Goal: Obtain resource: Download file/media

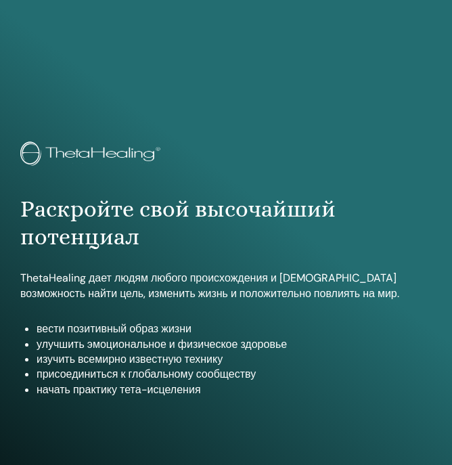
scroll to position [717, 0]
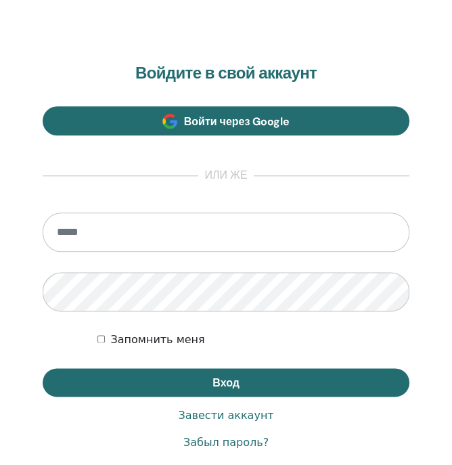
click at [221, 119] on span "Войти через Google" at bounding box center [237, 121] width 106 height 14
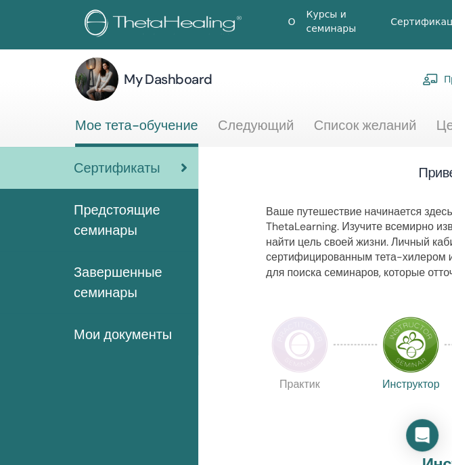
scroll to position [8, 6]
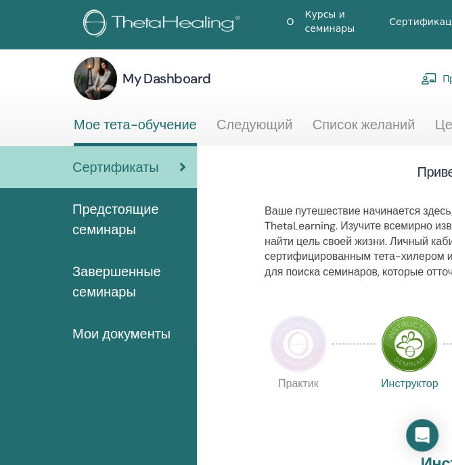
click at [85, 331] on span "Мои документы" at bounding box center [121, 333] width 98 height 20
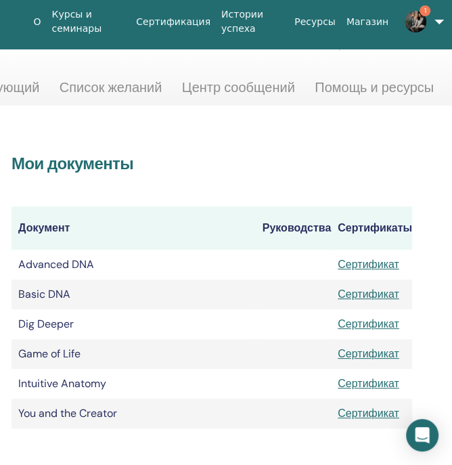
scroll to position [45, 273]
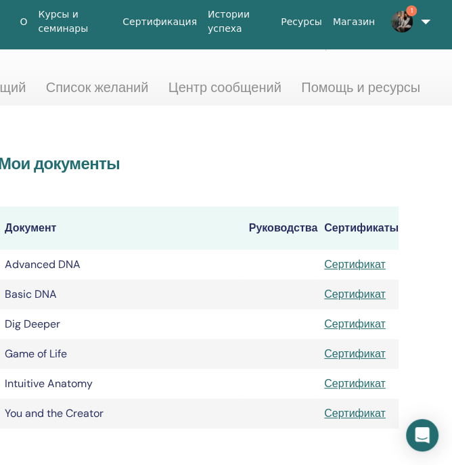
click at [345, 380] on link "Сертификат" at bounding box center [355, 383] width 62 height 14
click at [396, 20] on img at bounding box center [402, 22] width 22 height 22
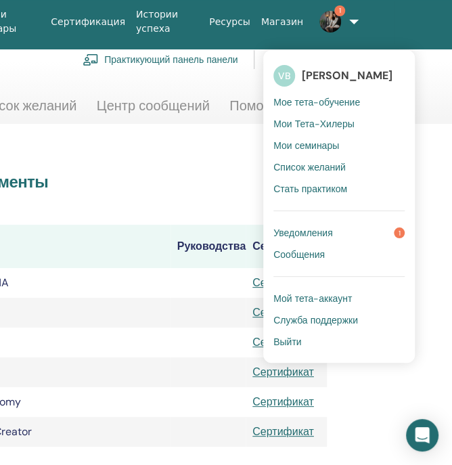
scroll to position [24, 350]
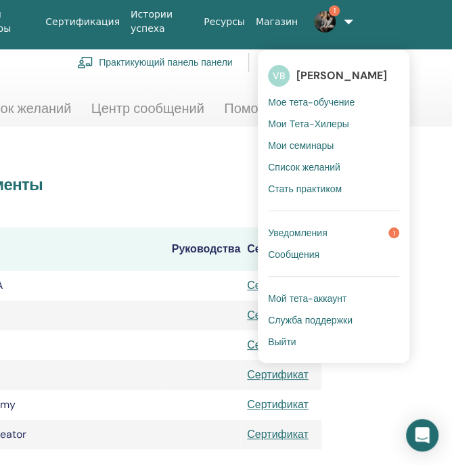
click at [169, 179] on h2 "Мои документы" at bounding box center [121, 185] width 401 height 20
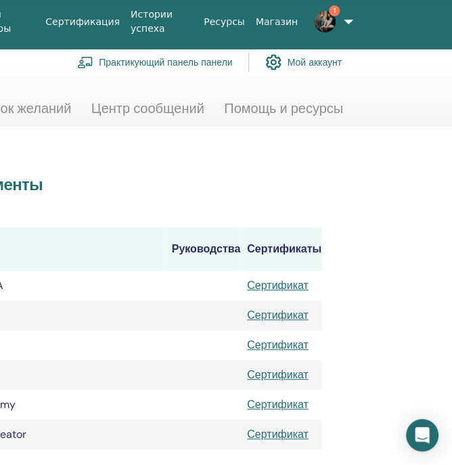
click at [259, 430] on link "Сертификат" at bounding box center [278, 434] width 62 height 14
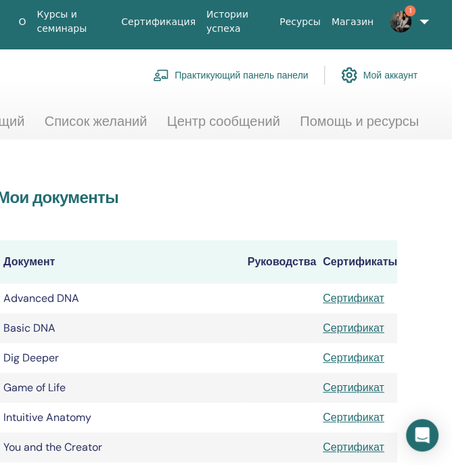
scroll to position [12, 280]
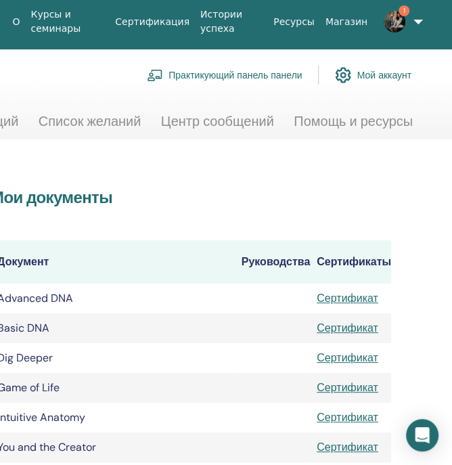
click at [333, 358] on link "Сертификат" at bounding box center [348, 357] width 62 height 14
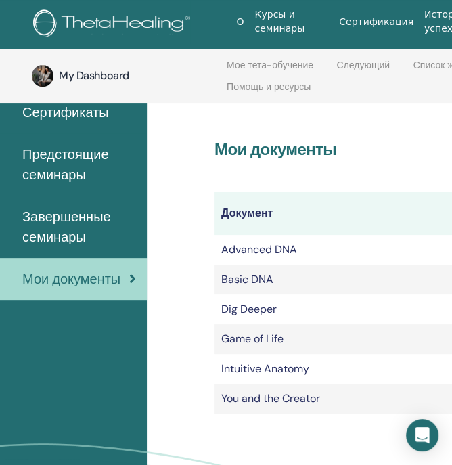
scroll to position [116, 60]
